Goal: Use online tool/utility: Use online tool/utility

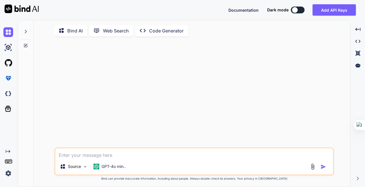
click at [153, 30] on p "Code Generator" at bounding box center [166, 30] width 34 height 7
click at [300, 10] on button at bounding box center [298, 10] width 14 height 7
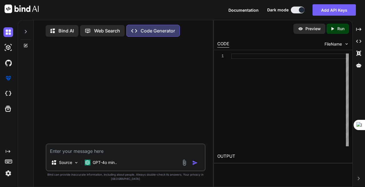
click at [288, 63] on div at bounding box center [289, 100] width 117 height 93
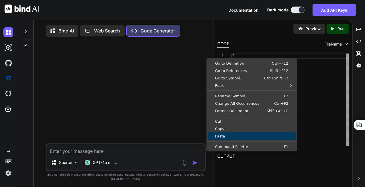
click at [231, 138] on span "Paste" at bounding box center [251, 137] width 88 height 4
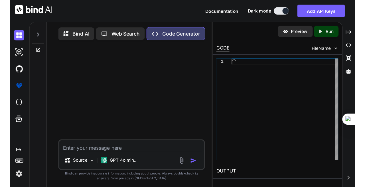
scroll to position [0, 0]
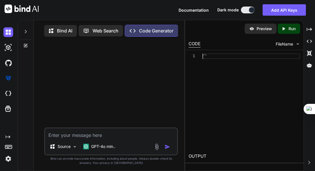
type textarea "x"
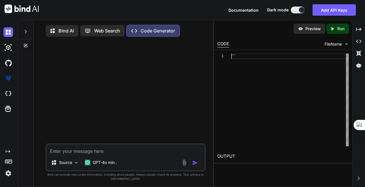
click at [252, 57] on div at bounding box center [289, 100] width 117 height 93
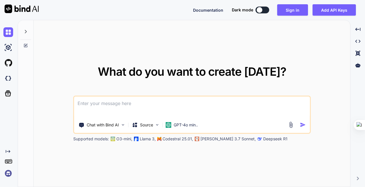
click at [174, 111] on textarea at bounding box center [192, 107] width 236 height 21
click at [291, 10] on button "Sign in" at bounding box center [292, 9] width 31 height 11
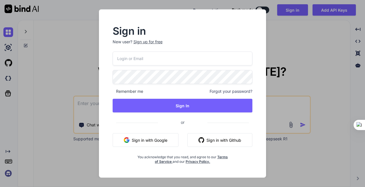
click at [155, 140] on button "Sign in with Google" at bounding box center [146, 140] width 66 height 14
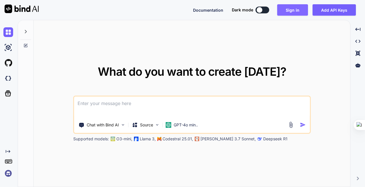
click at [295, 8] on button "Sign in" at bounding box center [292, 9] width 31 height 11
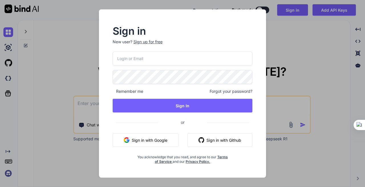
click at [145, 142] on button "Sign in with Google" at bounding box center [146, 140] width 66 height 14
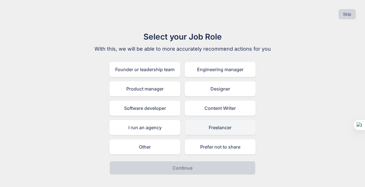
click at [225, 127] on div "Freelancer" at bounding box center [220, 127] width 71 height 15
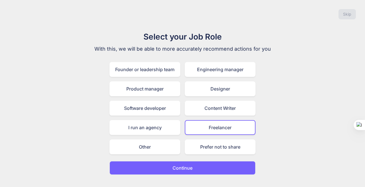
click at [219, 168] on button "Continue" at bounding box center [182, 168] width 146 height 14
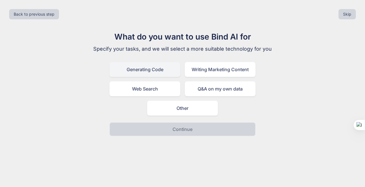
click at [156, 68] on div "Generating Code" at bounding box center [144, 69] width 71 height 15
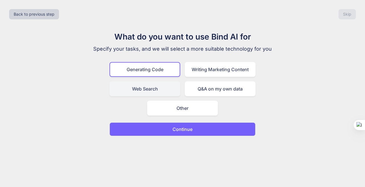
click at [147, 88] on div "Web Search" at bounding box center [144, 89] width 71 height 15
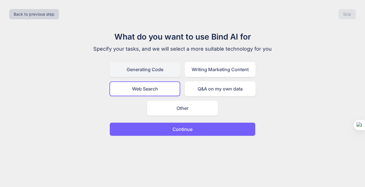
click at [164, 70] on div "Generating Code" at bounding box center [144, 69] width 71 height 15
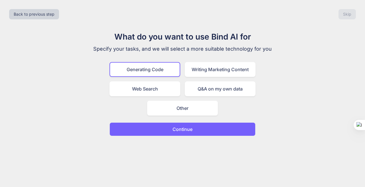
click at [214, 133] on button "Continue" at bounding box center [182, 130] width 146 height 14
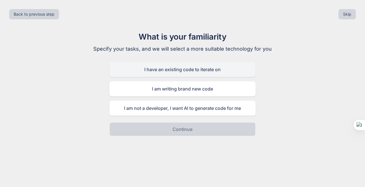
click at [224, 74] on div "I have an existing code to iterate on" at bounding box center [182, 69] width 146 height 15
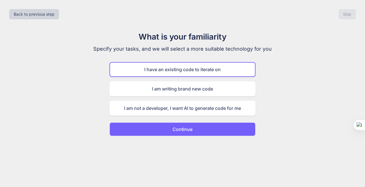
click at [219, 132] on button "Continue" at bounding box center [182, 130] width 146 height 14
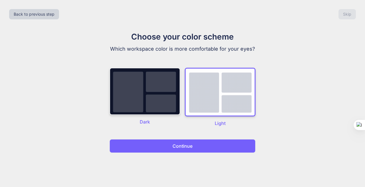
click at [148, 91] on img at bounding box center [144, 91] width 71 height 47
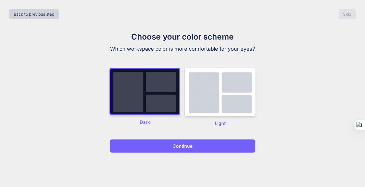
drag, startPoint x: 193, startPoint y: 155, endPoint x: 196, endPoint y: 142, distance: 12.9
click at [192, 150] on div "Back to previous step Skip Choose your color scheme Which workspace color is mo…" at bounding box center [182, 93] width 365 height 187
click at [196, 142] on button "Continue" at bounding box center [182, 146] width 146 height 14
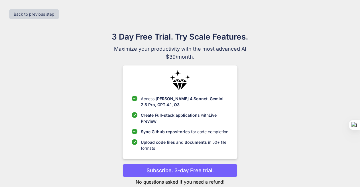
scroll to position [14, 0]
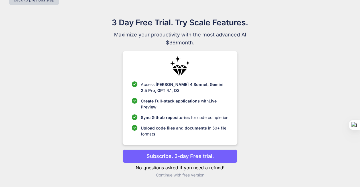
click at [184, 175] on p "Continue with free version" at bounding box center [180, 175] width 115 height 6
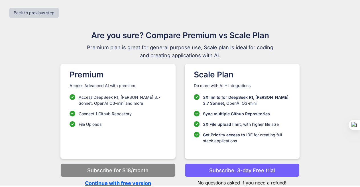
scroll to position [1, 0]
click at [133, 141] on div "Premium Access Advanced AI with premium Access DeepSeek R1, [PERSON_NAME] 3.7 S…" at bounding box center [117, 111] width 115 height 95
click at [124, 182] on p "Continue with free version" at bounding box center [117, 184] width 115 height 8
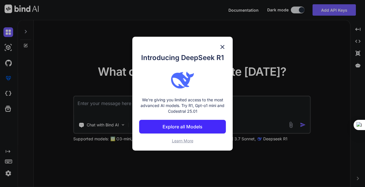
click at [219, 44] on img at bounding box center [222, 47] width 7 height 7
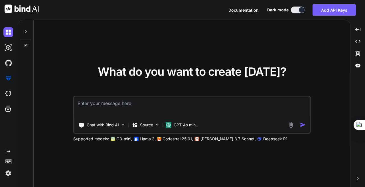
click at [178, 96] on div "Chat with Bind AI Source GPT-4o min.." at bounding box center [191, 115] width 237 height 38
click at [163, 109] on textarea at bounding box center [192, 107] width 236 height 21
click at [123, 126] on img at bounding box center [123, 125] width 5 height 5
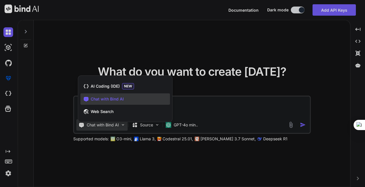
click at [135, 9] on div at bounding box center [182, 93] width 365 height 187
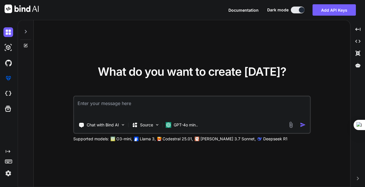
type textarea "x"
click at [211, 107] on textarea at bounding box center [192, 107] width 236 height 21
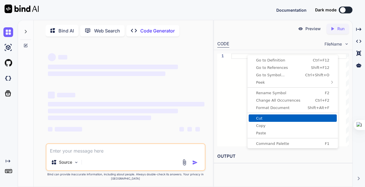
type textarea "x"
click at [272, 134] on span "Paste" at bounding box center [293, 133] width 88 height 4
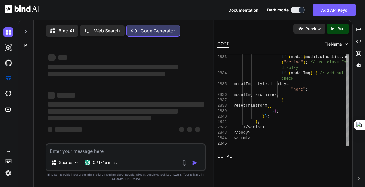
click at [345, 7] on button "Add API Keys" at bounding box center [333, 9] width 43 height 11
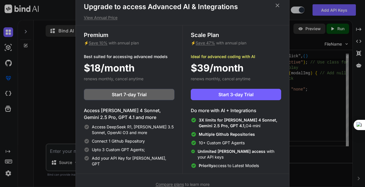
click at [277, 4] on icon at bounding box center [277, 5] width 6 height 6
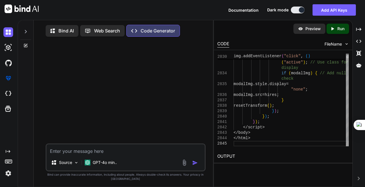
click at [336, 29] on icon "Created with Pixso." at bounding box center [333, 28] width 7 height 5
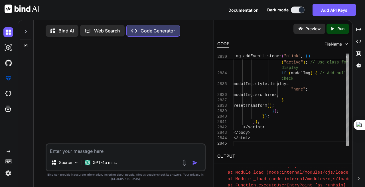
scroll to position [137, 0]
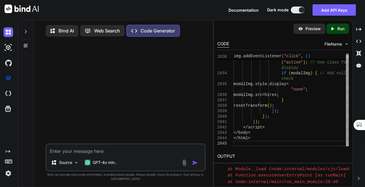
click at [117, 147] on textarea at bounding box center [125, 150] width 158 height 10
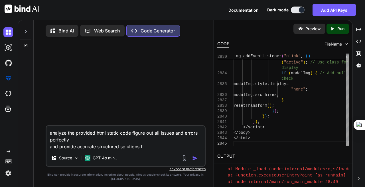
type textarea "analyze the provided html static code figure out all issues and errors perfectl…"
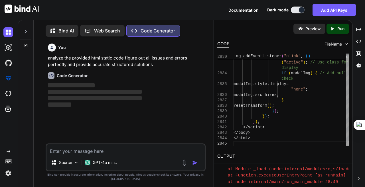
scroll to position [3, 0]
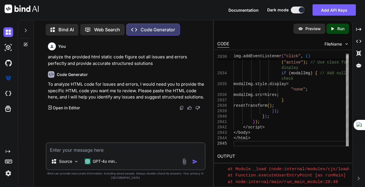
click at [62, 105] on p "Open in Editor" at bounding box center [66, 108] width 27 height 6
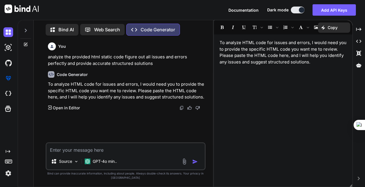
click at [318, 64] on p "To analyze HTML code for issues and errors, I would need you to provide the spe…" at bounding box center [282, 53] width 127 height 26
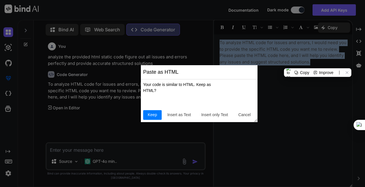
click at [207, 86] on div "Your code is similar to HTML. Keep as HTML?" at bounding box center [183, 88] width 81 height 12
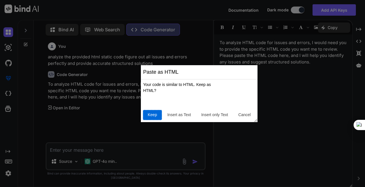
click at [151, 118] on span "Keep" at bounding box center [152, 115] width 14 height 6
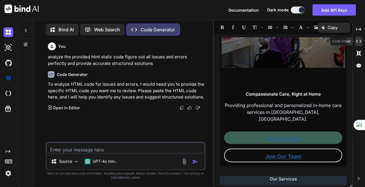
scroll to position [0, 0]
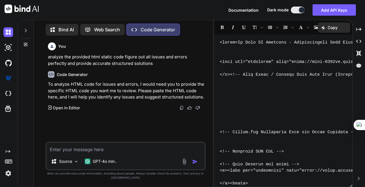
click at [135, 150] on textarea at bounding box center [125, 148] width 158 height 11
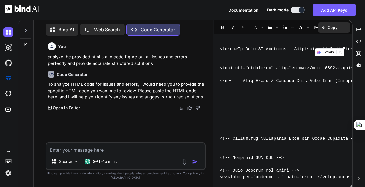
click at [296, 45] on p at bounding box center [282, 43] width 127 height 7
click at [360, 40] on icon "Created with Pixso." at bounding box center [358, 41] width 5 height 5
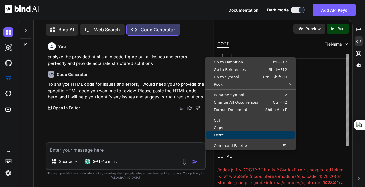
click at [241, 137] on span "Paste" at bounding box center [250, 135] width 88 height 4
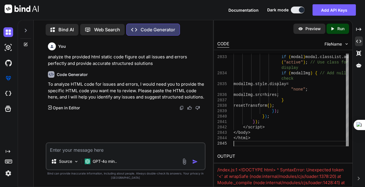
scroll to position [0, 0]
click at [224, 156] on h2 "OUTPUT" at bounding box center [283, 156] width 138 height 13
click at [359, 68] on div at bounding box center [359, 65] width 8 height 10
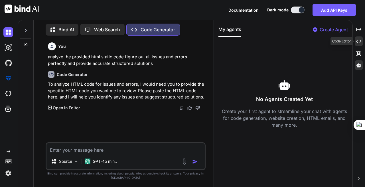
click at [360, 41] on icon "Created with Pixso." at bounding box center [358, 41] width 5 height 5
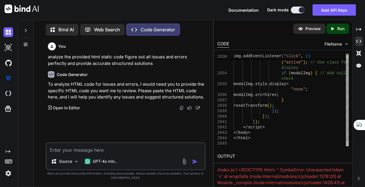
click at [346, 147] on div at bounding box center [347, 144] width 3 height 6
click at [338, 29] on p "Run" at bounding box center [340, 29] width 7 height 6
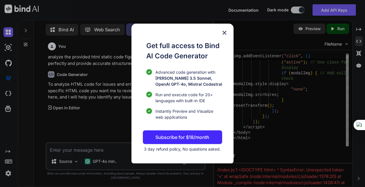
click at [226, 32] on img at bounding box center [224, 32] width 7 height 7
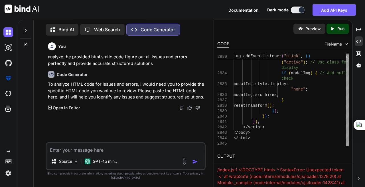
click at [306, 28] on p "Preview" at bounding box center [312, 29] width 15 height 6
click at [312, 31] on p "Preview" at bounding box center [312, 29] width 15 height 6
click at [324, 12] on button "Add API Keys" at bounding box center [333, 9] width 43 height 11
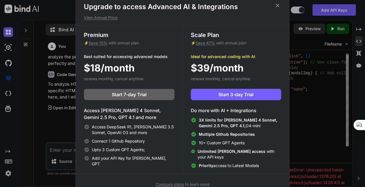
click at [278, 3] on icon at bounding box center [277, 5] width 6 height 6
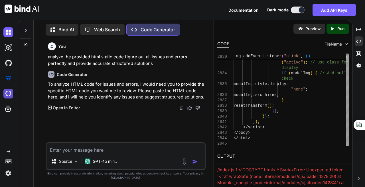
click at [7, 93] on img at bounding box center [8, 94] width 10 height 10
click at [96, 152] on textarea at bounding box center [125, 148] width 158 height 10
type textarea "fix now"
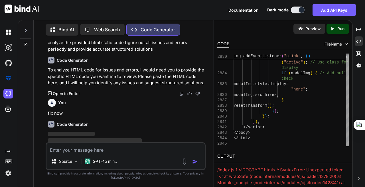
scroll to position [0, 0]
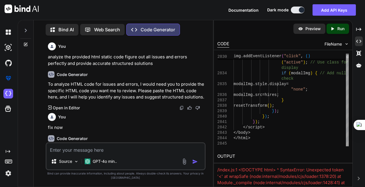
click at [131, 121] on div "You fix now" at bounding box center [126, 121] width 157 height 20
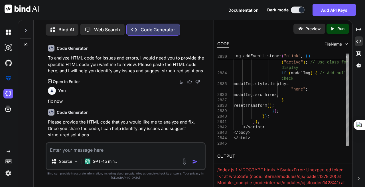
scroll to position [32, 0]
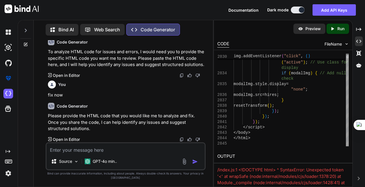
drag, startPoint x: 60, startPoint y: 141, endPoint x: 166, endPoint y: 144, distance: 105.2
click at [60, 140] on p "Open in Editor" at bounding box center [66, 140] width 27 height 6
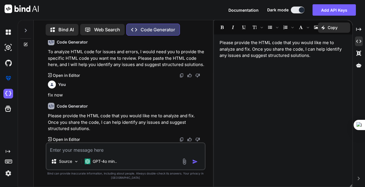
click at [316, 57] on p "Please provide the HTML code that you would like me to analyze and fix. Once yo…" at bounding box center [282, 49] width 127 height 19
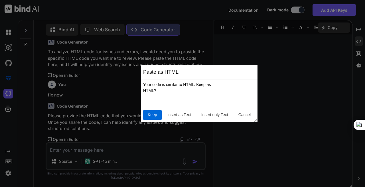
click at [150, 117] on span "Keep" at bounding box center [152, 115] width 14 height 6
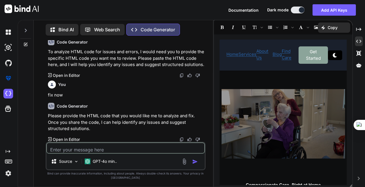
click at [140, 150] on textarea at bounding box center [125, 148] width 158 height 11
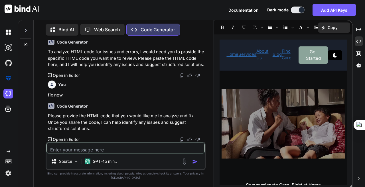
click at [139, 150] on textarea at bounding box center [125, 148] width 158 height 11
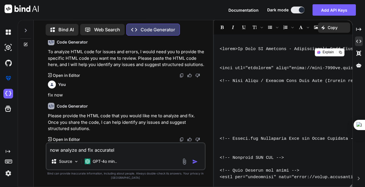
type textarea "now analyze and fix accurately"
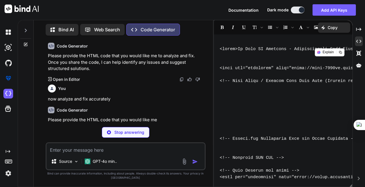
scroll to position [93, 0]
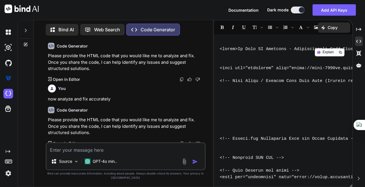
click at [150, 113] on div "Code Generator" at bounding box center [126, 110] width 157 height 7
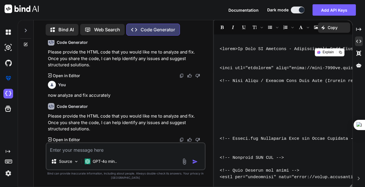
scroll to position [97, 0]
click at [331, 29] on p "Copy" at bounding box center [332, 28] width 10 height 6
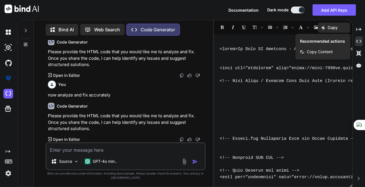
click at [332, 43] on h1 "Recommended actions" at bounding box center [322, 41] width 55 height 10
click at [326, 40] on h1 "Recommended actions" at bounding box center [322, 41] width 55 height 10
click at [318, 55] on div "Created with Pixso. Copy Content" at bounding box center [322, 51] width 55 height 11
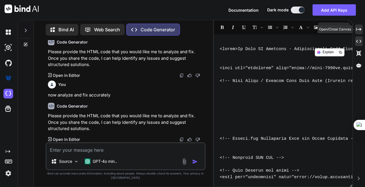
click at [359, 31] on icon "Created with Pixso." at bounding box center [358, 29] width 5 height 5
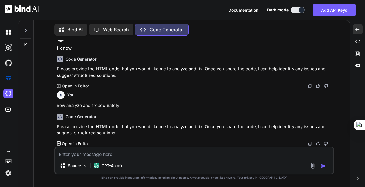
scroll to position [67, 0]
click at [355, 44] on div "Created with Pixso." at bounding box center [358, 41] width 10 height 10
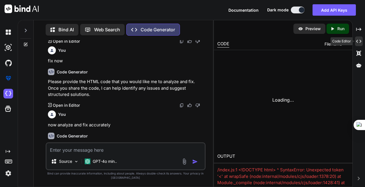
scroll to position [97, 0]
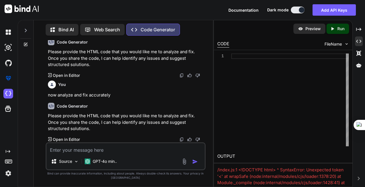
click at [107, 120] on p "Please provide the HTML code that you would like me to analyze and fix. Once yo…" at bounding box center [126, 122] width 157 height 19
click at [118, 130] on p "Please provide the HTML code that you would like me to analyze and fix. Once yo…" at bounding box center [126, 122] width 157 height 19
drag, startPoint x: 65, startPoint y: 137, endPoint x: 103, endPoint y: 152, distance: 40.0
click at [66, 139] on p "Open in Editor" at bounding box center [66, 140] width 27 height 6
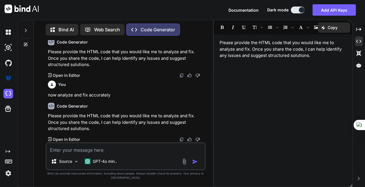
click at [310, 62] on div "Please provide the HTML code that you would like me to analyze and fix. Once yo…" at bounding box center [283, 111] width 138 height 148
click at [357, 31] on icon at bounding box center [358, 29] width 5 height 3
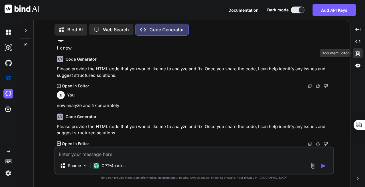
scroll to position [67, 0]
click at [358, 53] on icon at bounding box center [357, 53] width 5 height 5
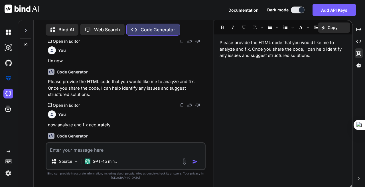
scroll to position [97, 0]
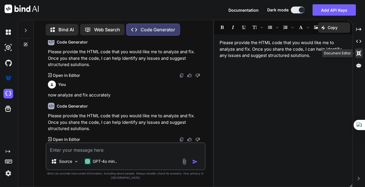
click at [362, 53] on div "Created with Pixso." at bounding box center [359, 53] width 8 height 10
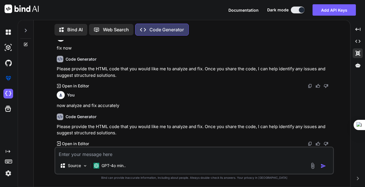
click at [81, 144] on p "Open in Editor" at bounding box center [75, 144] width 27 height 6
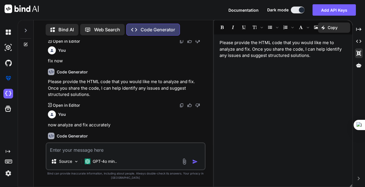
scroll to position [97, 0]
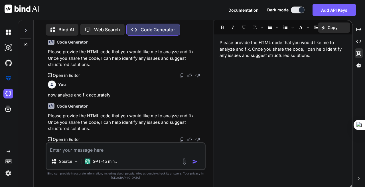
click at [289, 60] on div "Please provide the HTML code that you would like me to analyze and fix. Once yo…" at bounding box center [283, 111] width 138 height 148
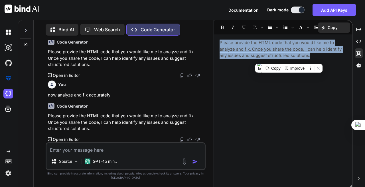
copy p "Please provide the HTML code that you would like me to analyze and fix. Once yo…"
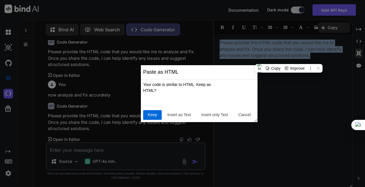
click at [155, 115] on span "Keep" at bounding box center [152, 115] width 14 height 6
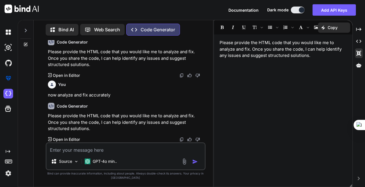
click at [314, 58] on p "Please provide the HTML code that you would like me to analyze and fix. Once yo…" at bounding box center [282, 49] width 127 height 19
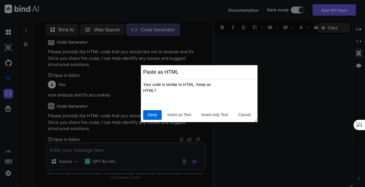
click at [148, 118] on span "Keep" at bounding box center [152, 115] width 14 height 6
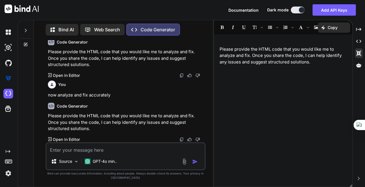
click at [296, 82] on div "﻿ Please provide the HTML code that you would like me to analyze and fix. Once …" at bounding box center [283, 111] width 138 height 148
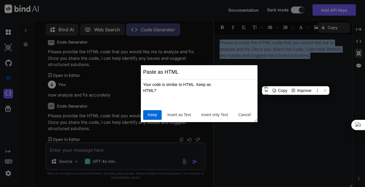
click at [160, 119] on button "Keep" at bounding box center [152, 115] width 19 height 10
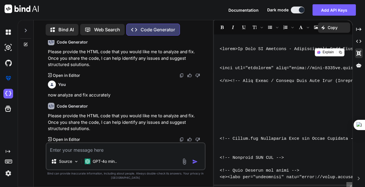
click at [135, 150] on textarea at bounding box center [125, 148] width 158 height 10
click at [147, 119] on p "Please provide the HTML code that you would like me to analyze and fix. Once yo…" at bounding box center [126, 122] width 157 height 19
click at [158, 121] on p "Please provide the HTML code that you would like me to analyze and fix. Once yo…" at bounding box center [126, 122] width 157 height 19
click at [133, 152] on textarea at bounding box center [125, 148] width 158 height 10
click at [66, 162] on p "Source" at bounding box center [65, 162] width 13 height 6
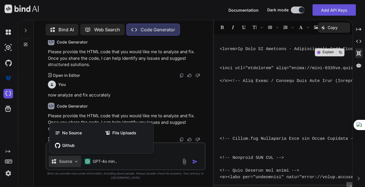
click at [176, 151] on div at bounding box center [182, 93] width 365 height 187
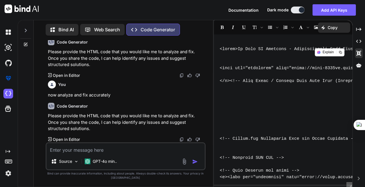
click at [154, 151] on textarea at bounding box center [125, 148] width 158 height 10
type textarea "now check and fix"
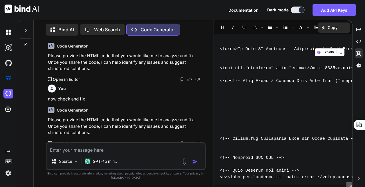
click at [136, 109] on div "Code Generator" at bounding box center [126, 110] width 157 height 7
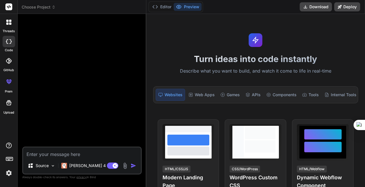
type textarea "x"
click at [199, 95] on div "Web Apps" at bounding box center [201, 95] width 31 height 12
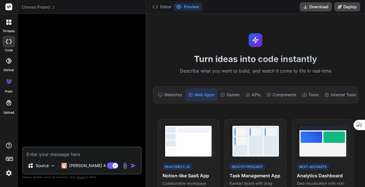
scroll to position [73, 0]
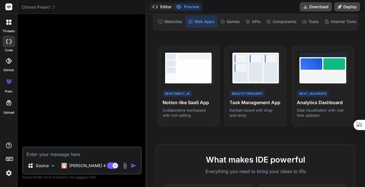
click at [164, 7] on button "Editor" at bounding box center [162, 7] width 24 height 8
click at [36, 8] on span "Choose Project" at bounding box center [39, 7] width 34 height 6
click at [168, 9] on button "Editor" at bounding box center [162, 7] width 24 height 8
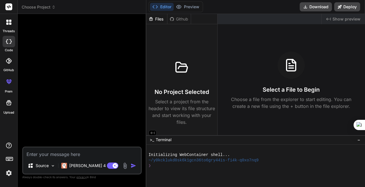
scroll to position [0, 0]
click at [103, 156] on textarea at bounding box center [82, 153] width 118 height 10
click at [9, 7] on icon at bounding box center [9, 6] width 4 height 3
